Goal: Task Accomplishment & Management: Use online tool/utility

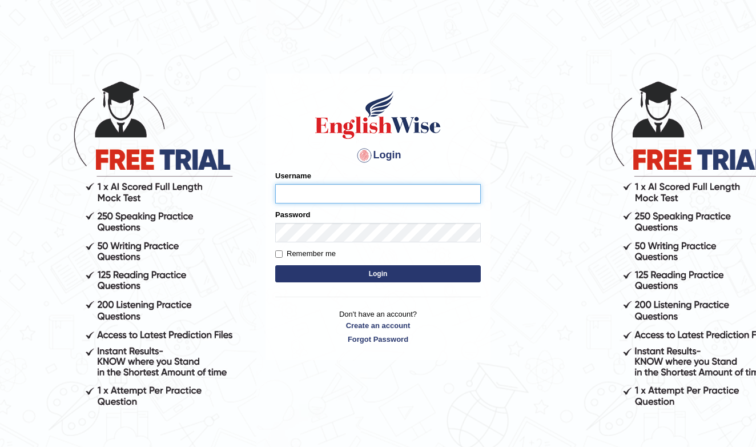
type input "Daaas"
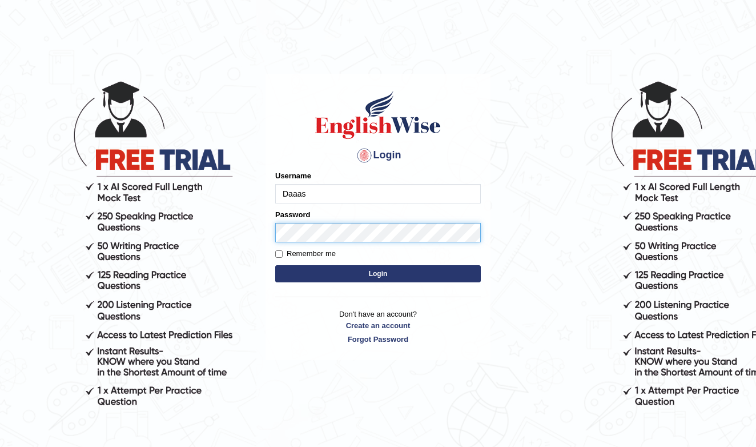
click at [378, 274] on button "Login" at bounding box center [378, 273] width 206 height 17
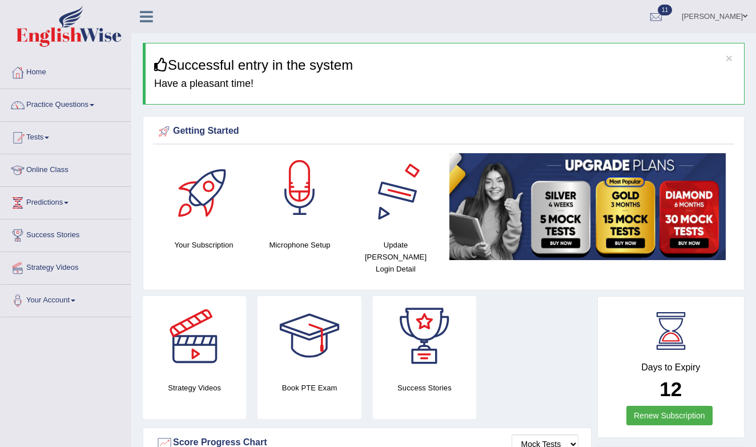
click at [311, 214] on div at bounding box center [300, 193] width 80 height 80
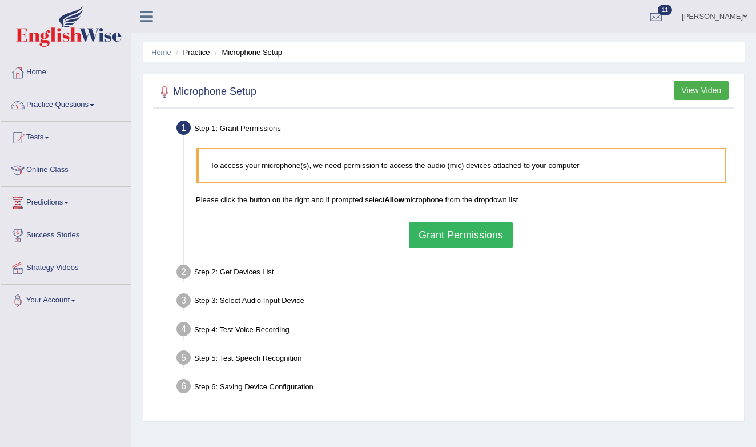
click at [444, 226] on button "Grant Permissions" at bounding box center [461, 235] width 104 height 26
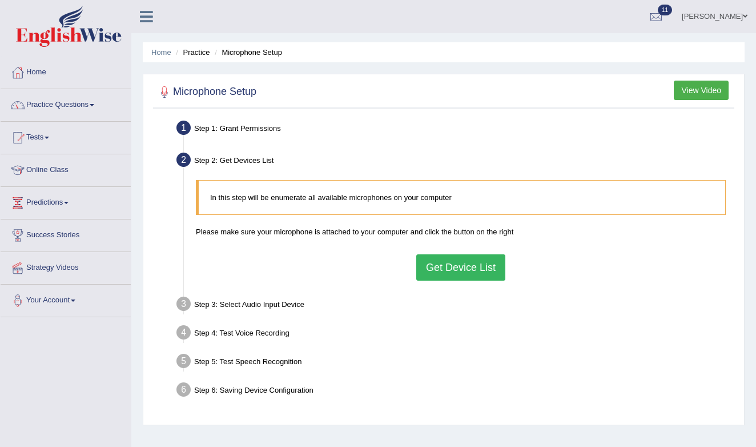
click at [465, 270] on button "Get Device List" at bounding box center [460, 267] width 89 height 26
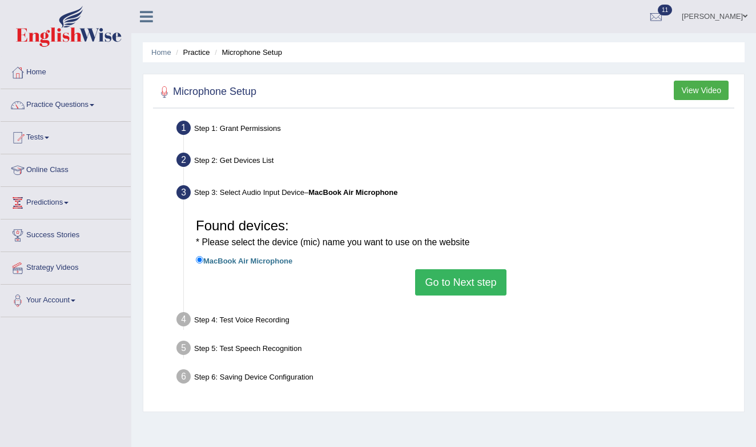
click at [439, 279] on button "Go to Next step" at bounding box center [460, 282] width 91 height 26
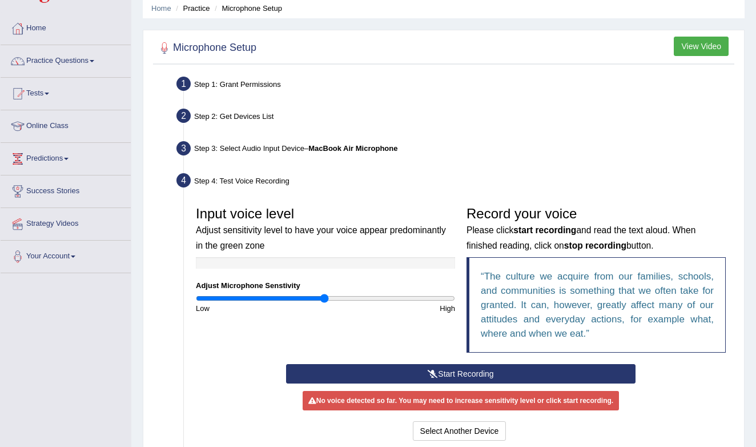
scroll to position [46, 0]
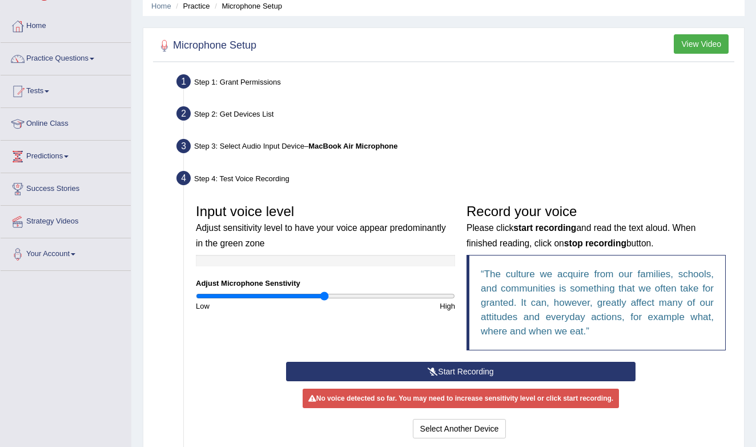
click at [471, 371] on button "Start Recording" at bounding box center [460, 370] width 349 height 19
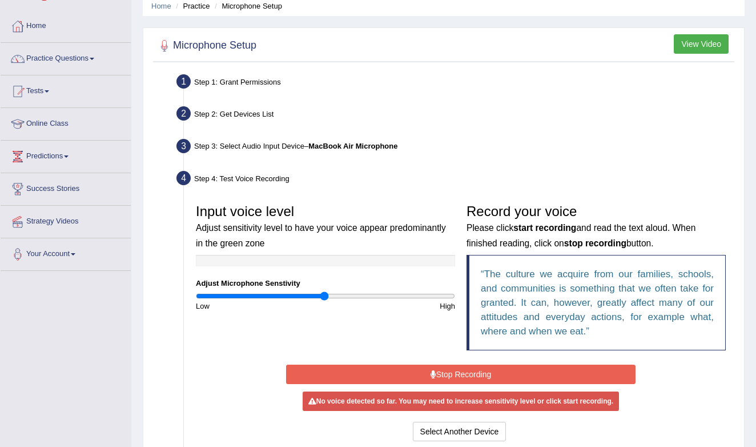
click at [471, 371] on button "Stop Recording" at bounding box center [460, 373] width 349 height 19
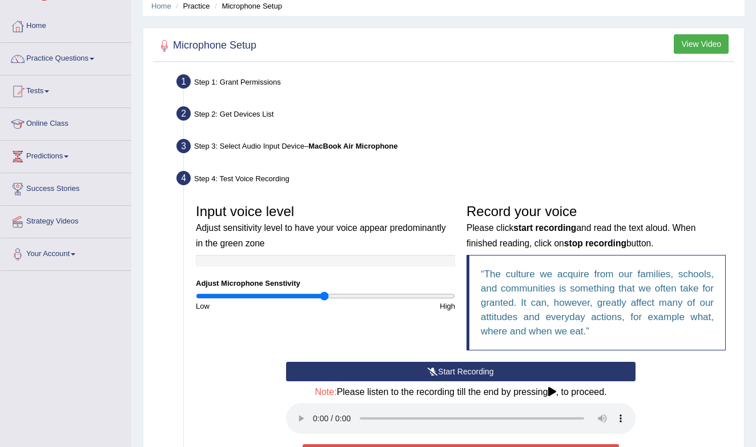
click at [471, 371] on button "Start Recording" at bounding box center [460, 370] width 349 height 19
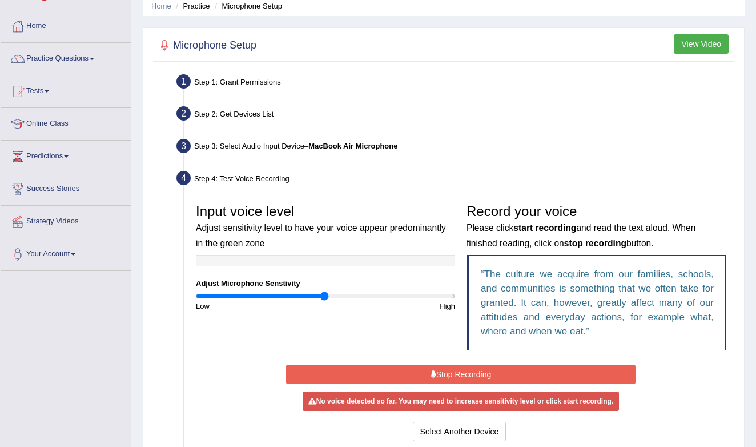
scroll to position [167, 0]
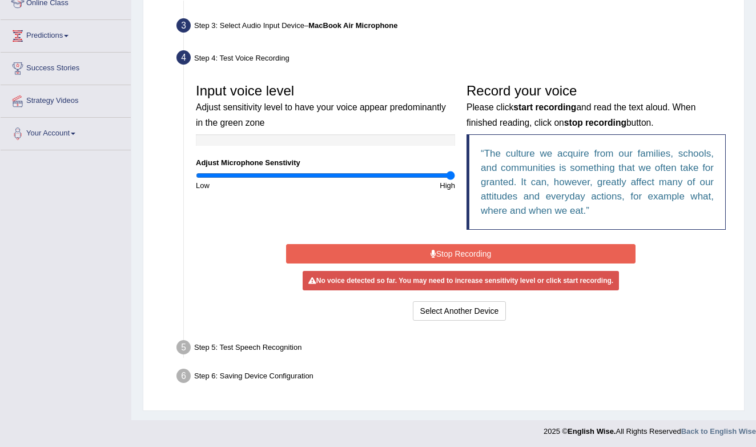
drag, startPoint x: 327, startPoint y: 174, endPoint x: 547, endPoint y: 186, distance: 219.6
type input "2"
click at [546, 186] on div "Input voice level Adjust sensitivity level to have your voice appear predominan…" at bounding box center [460, 159] width 541 height 163
click at [492, 250] on button "Stop Recording" at bounding box center [460, 253] width 349 height 19
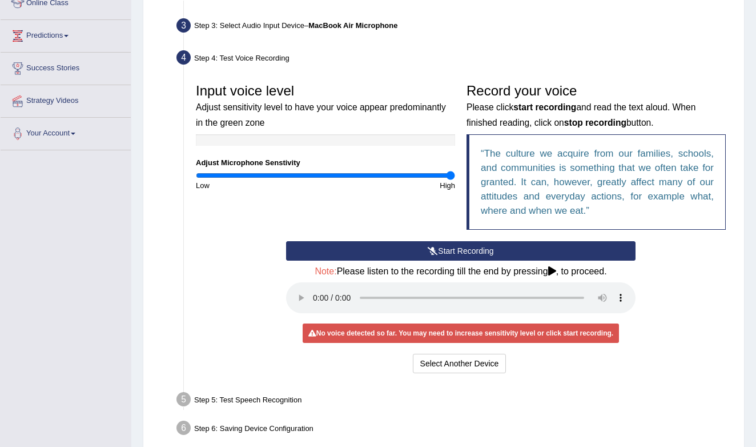
click at [476, 252] on button "Start Recording" at bounding box center [460, 250] width 349 height 19
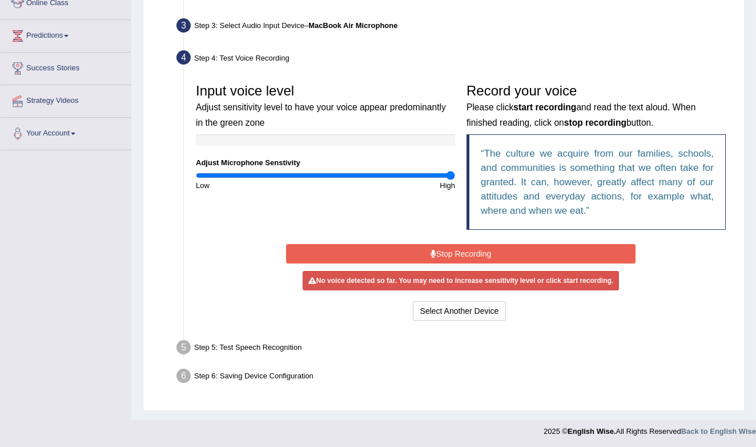
click at [476, 252] on button "Stop Recording" at bounding box center [460, 253] width 349 height 19
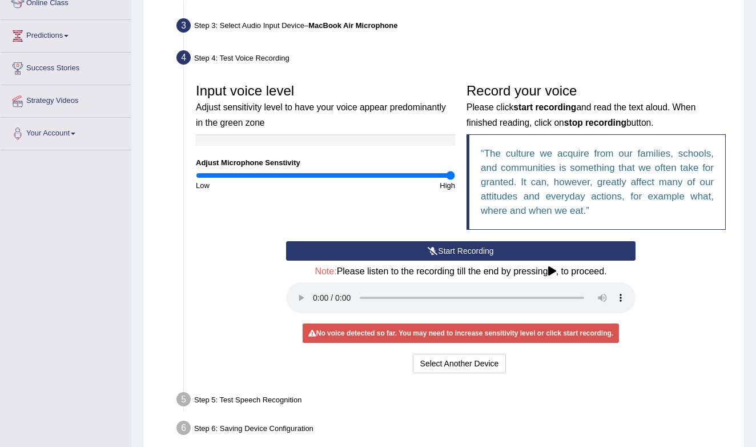
click at [315, 292] on audio at bounding box center [460, 297] width 349 height 31
